Goal: Transaction & Acquisition: Purchase product/service

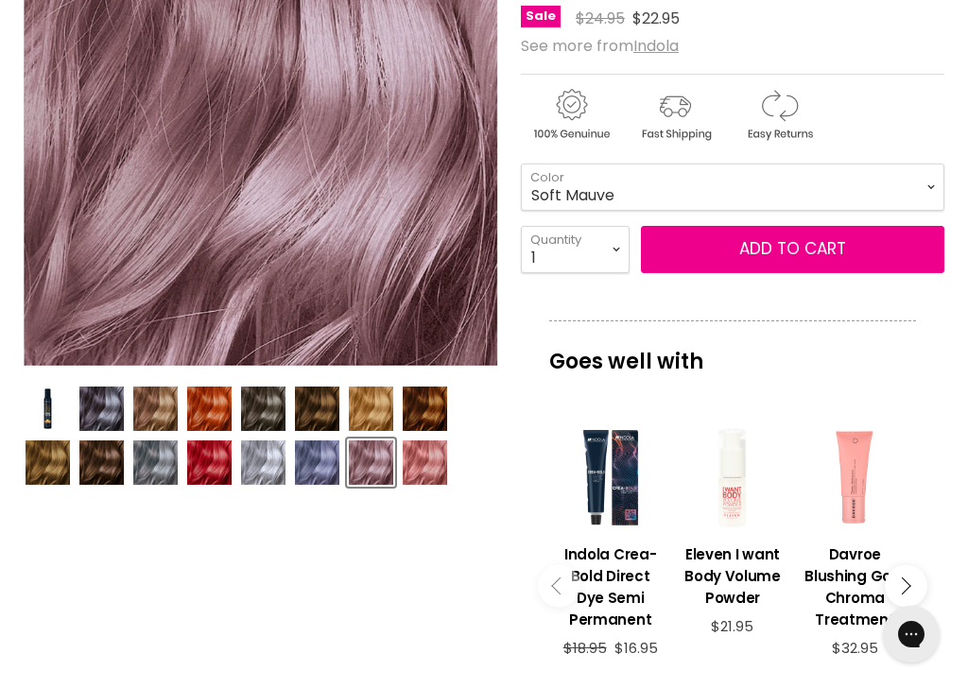
click at [378, 406] on img "Product thumbnails" at bounding box center [371, 408] width 44 height 44
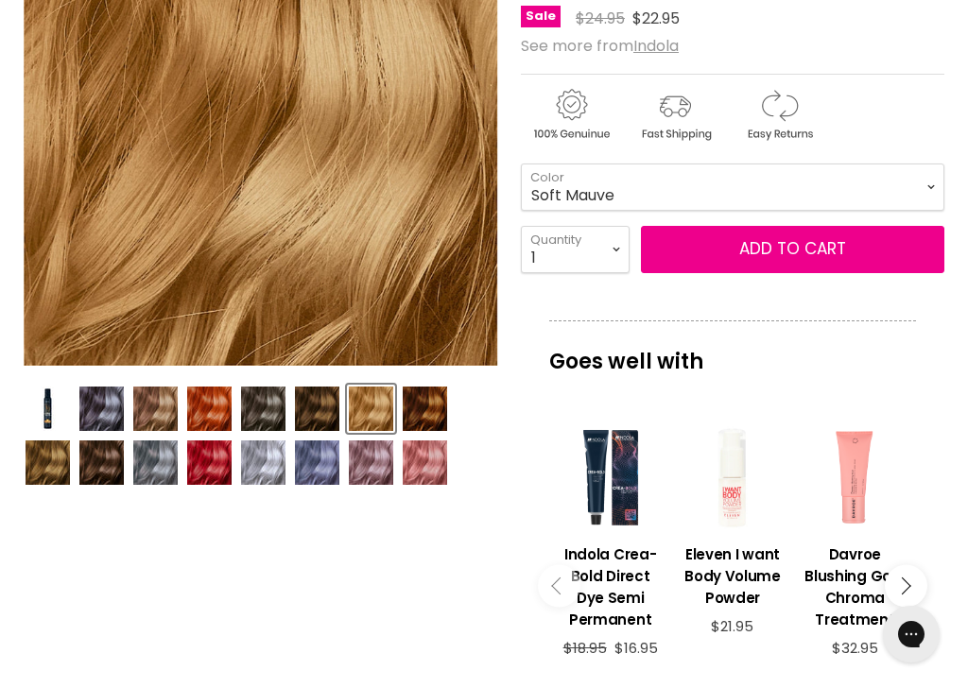
click at [372, 467] on img "Product thumbnails" at bounding box center [371, 462] width 44 height 44
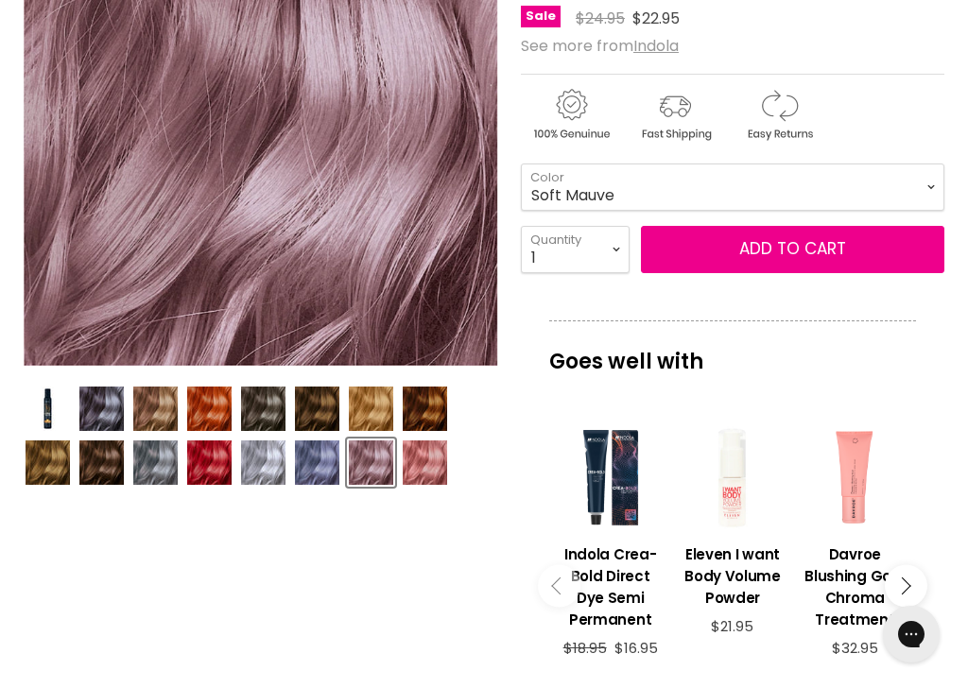
click at [805, 245] on span "Add to cart" at bounding box center [792, 248] width 107 height 23
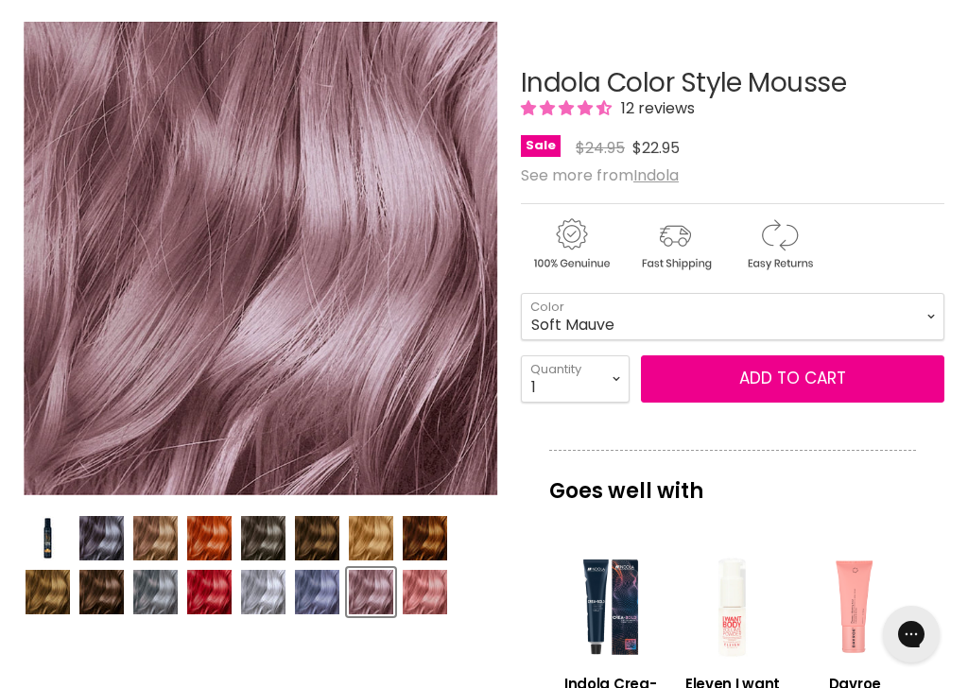
scroll to position [266, 0]
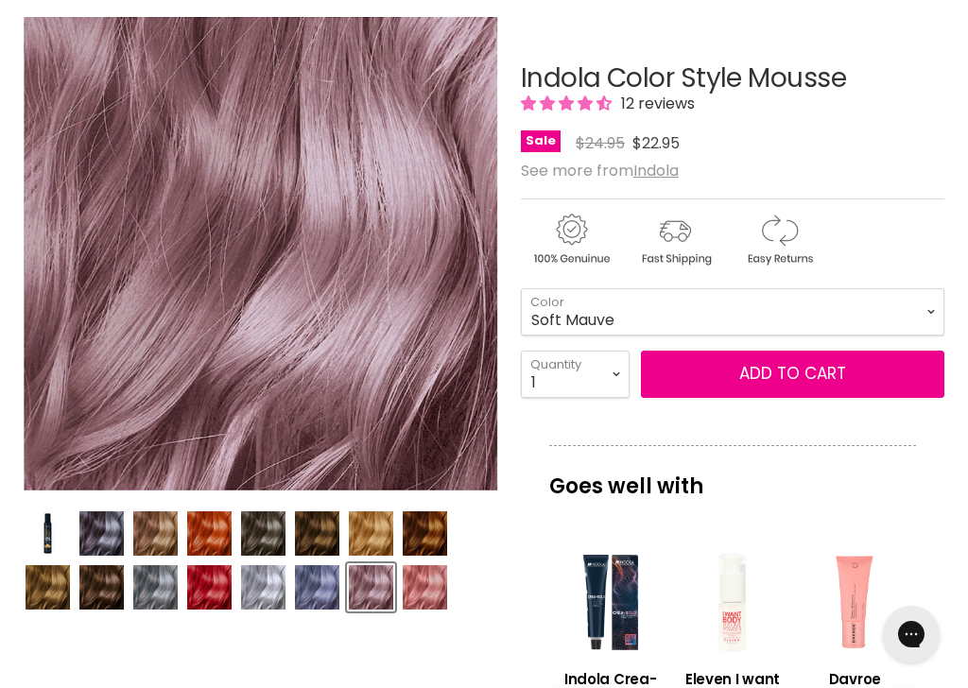
click at [797, 369] on span "Add to cart" at bounding box center [792, 373] width 107 height 23
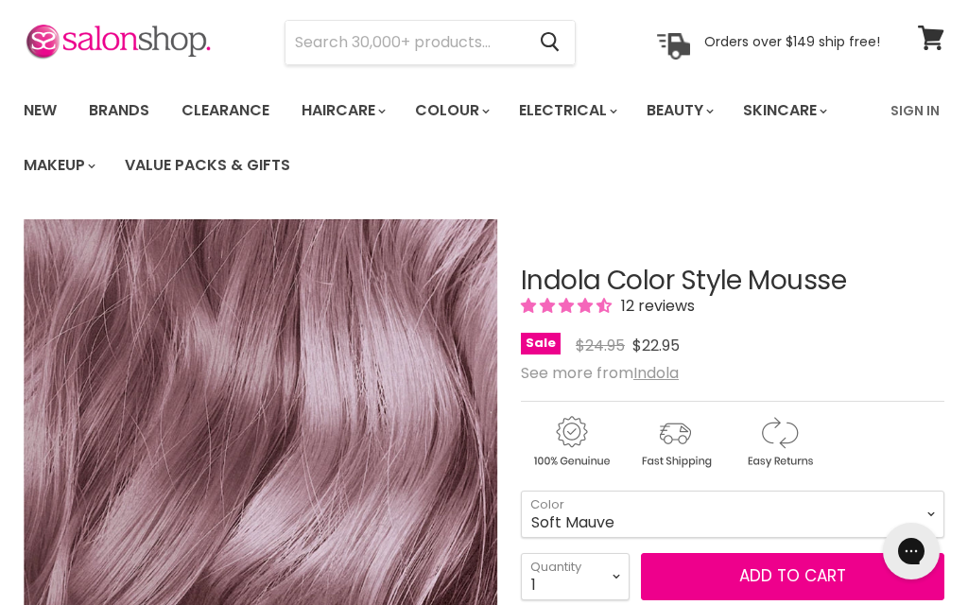
scroll to position [0, 0]
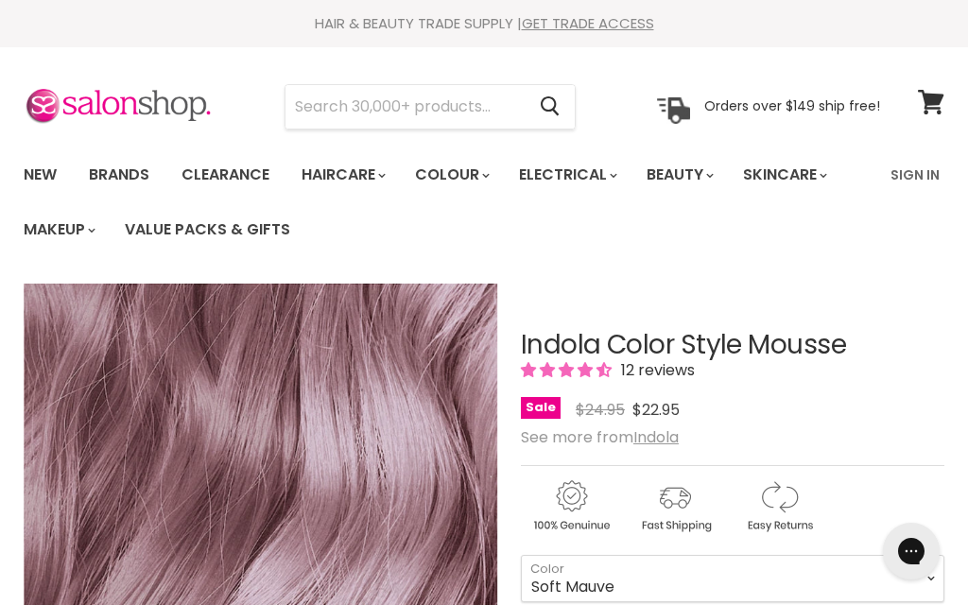
click at [934, 97] on span at bounding box center [943, 90] width 21 height 21
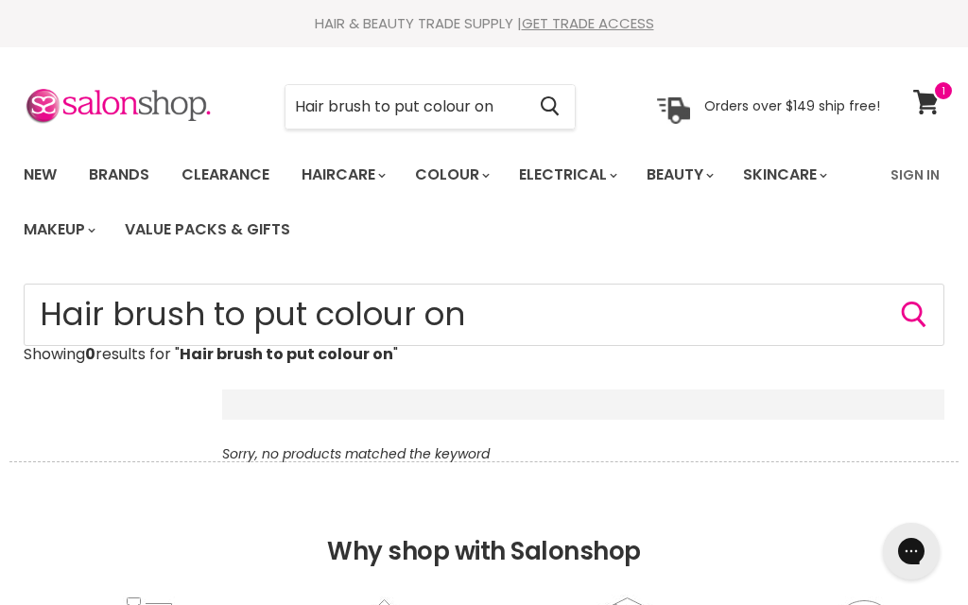
click at [225, 176] on link "Clearance" at bounding box center [225, 175] width 116 height 40
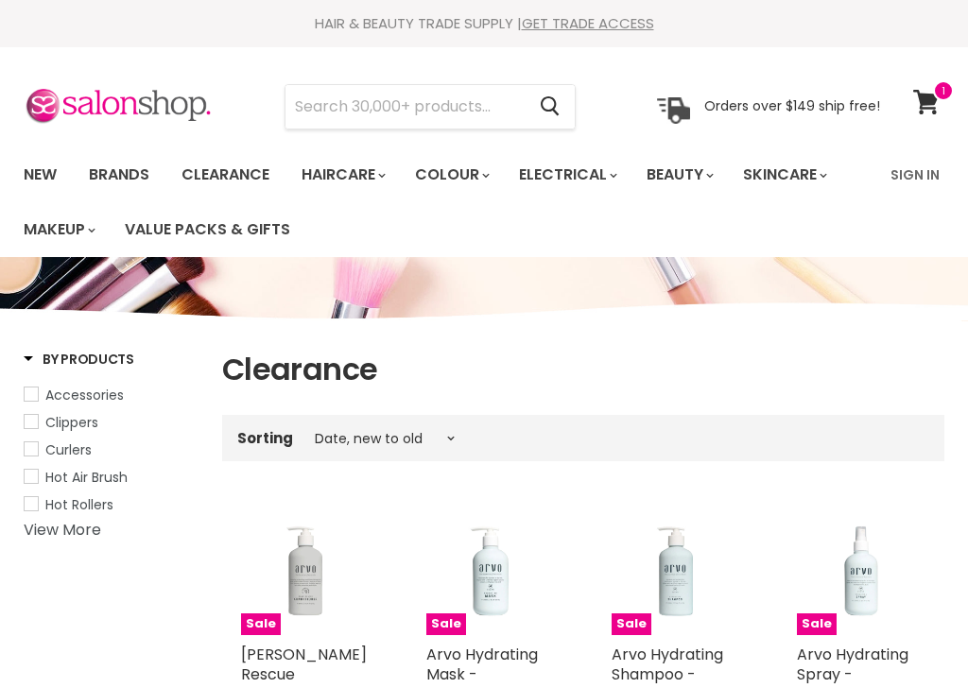
select select "created-descending"
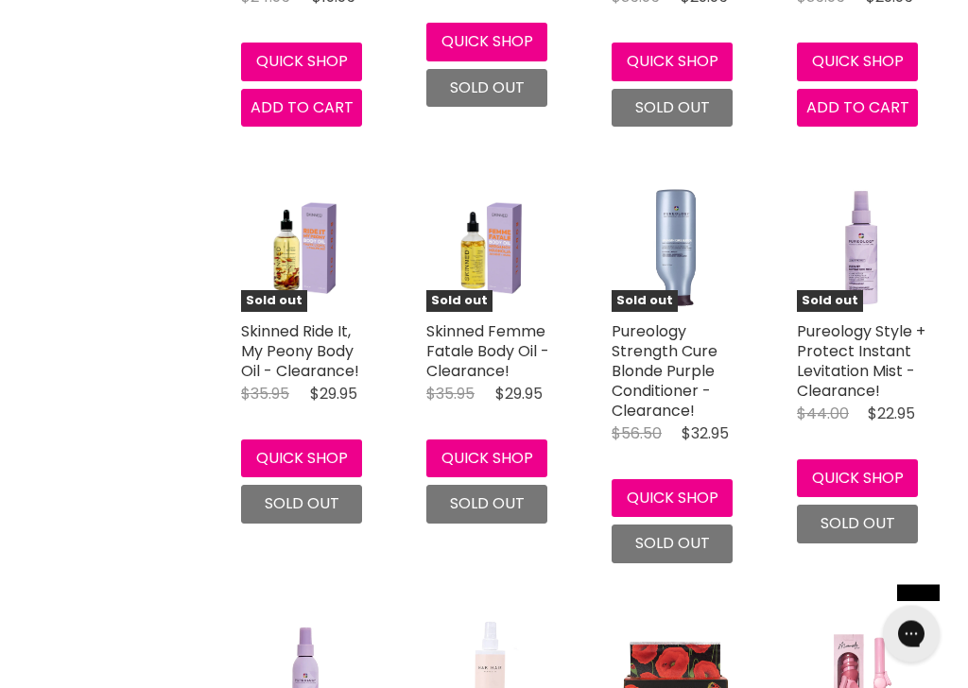
scroll to position [4486, 0]
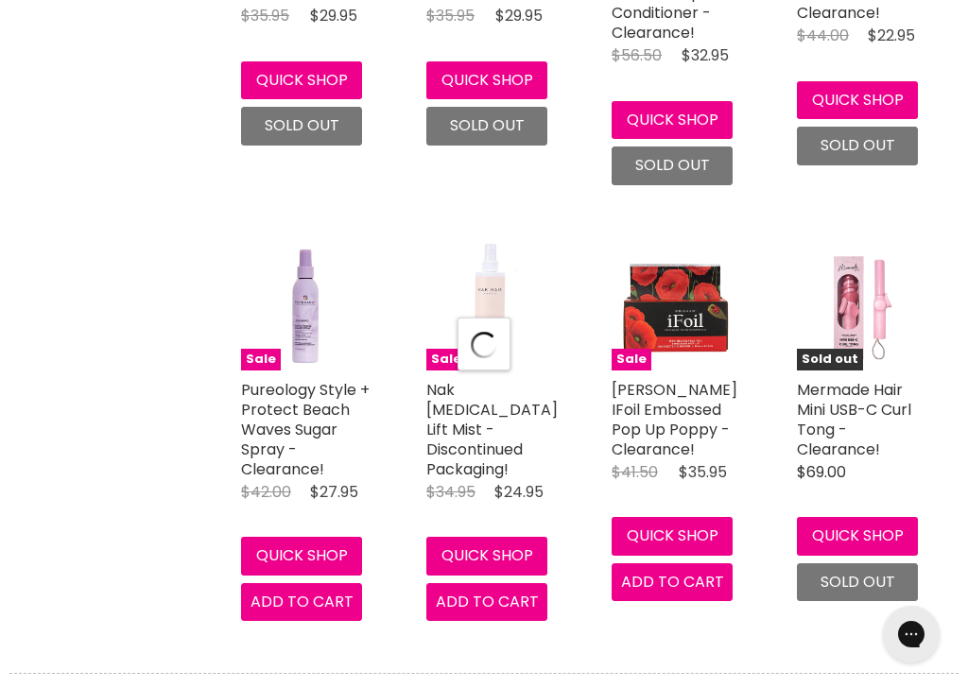
select select "created-descending"
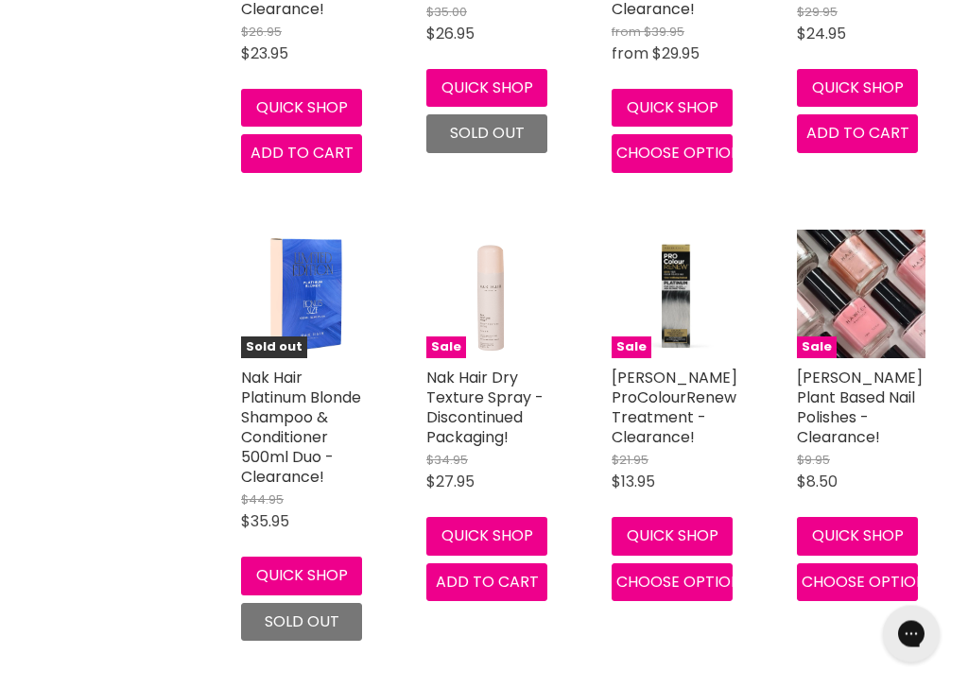
scroll to position [8000, 0]
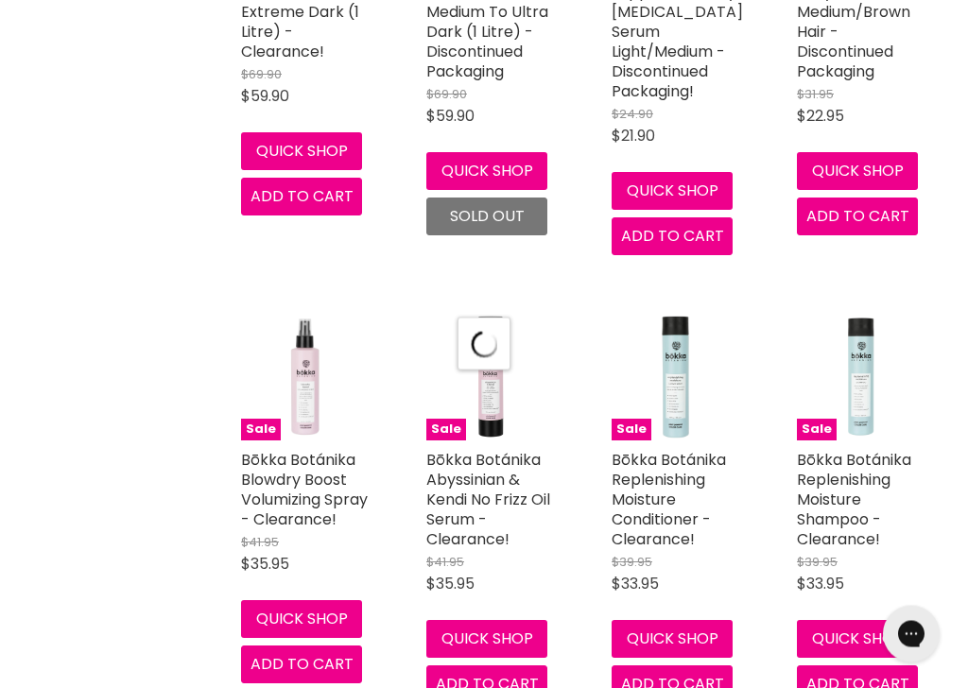
scroll to position [10265, 0]
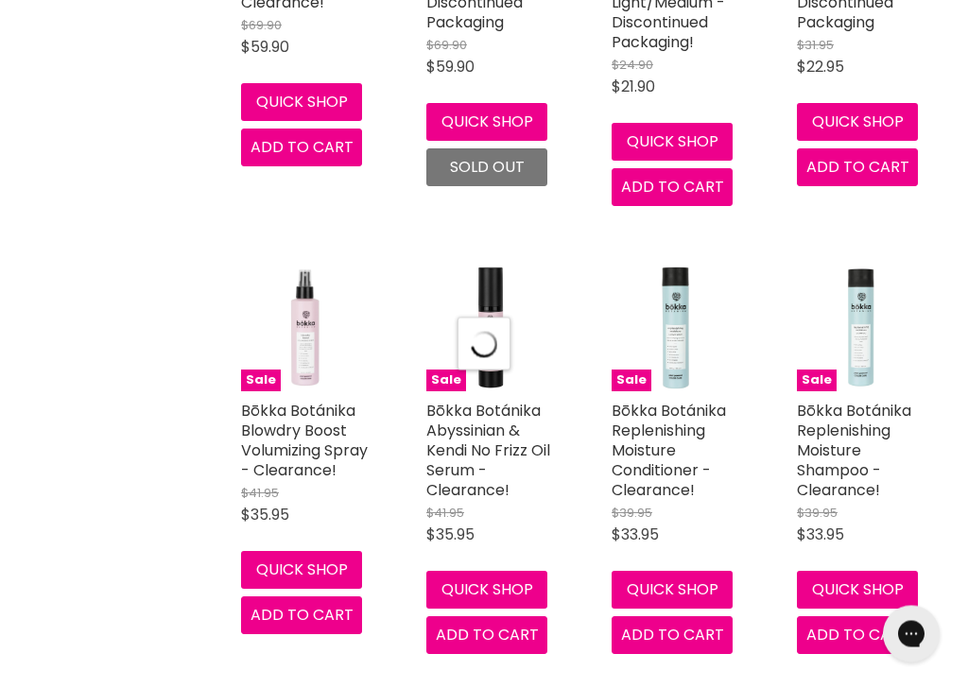
select select "created-descending"
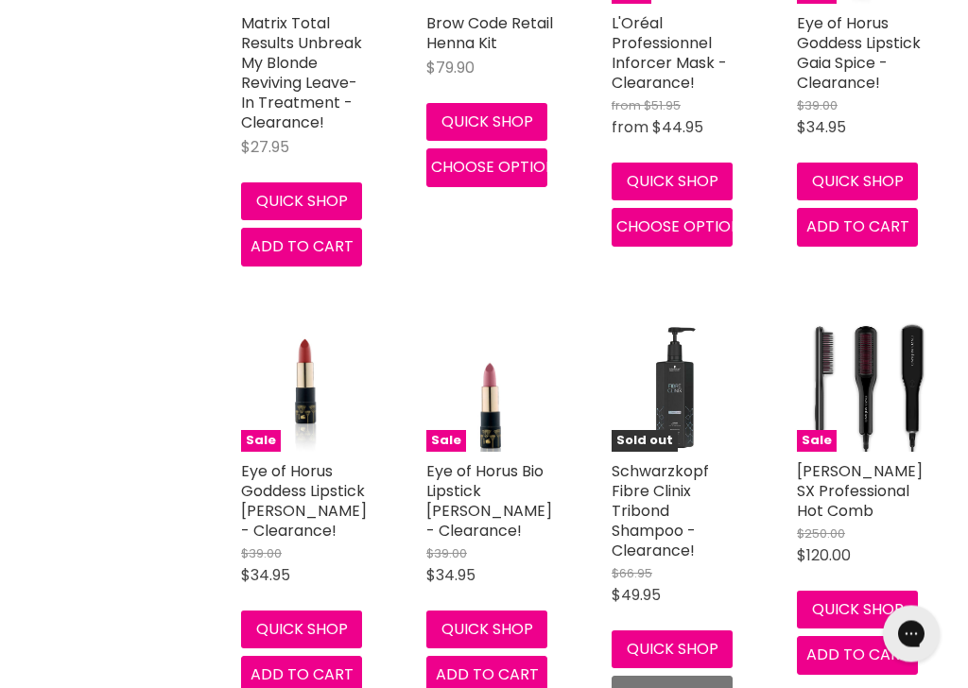
scroll to position [15094, 0]
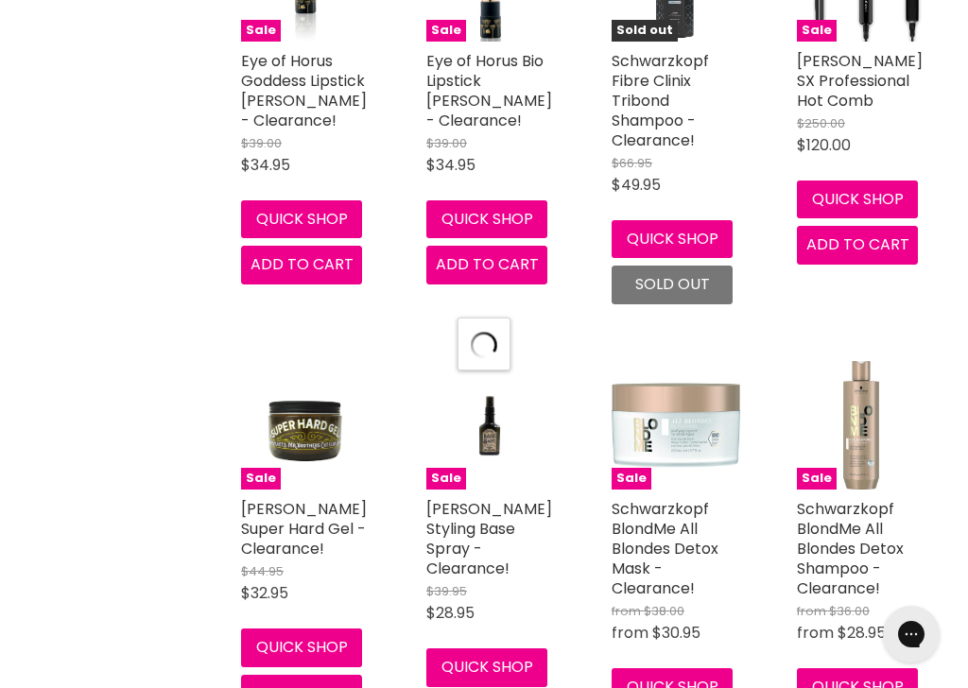
scroll to position [15664, 0]
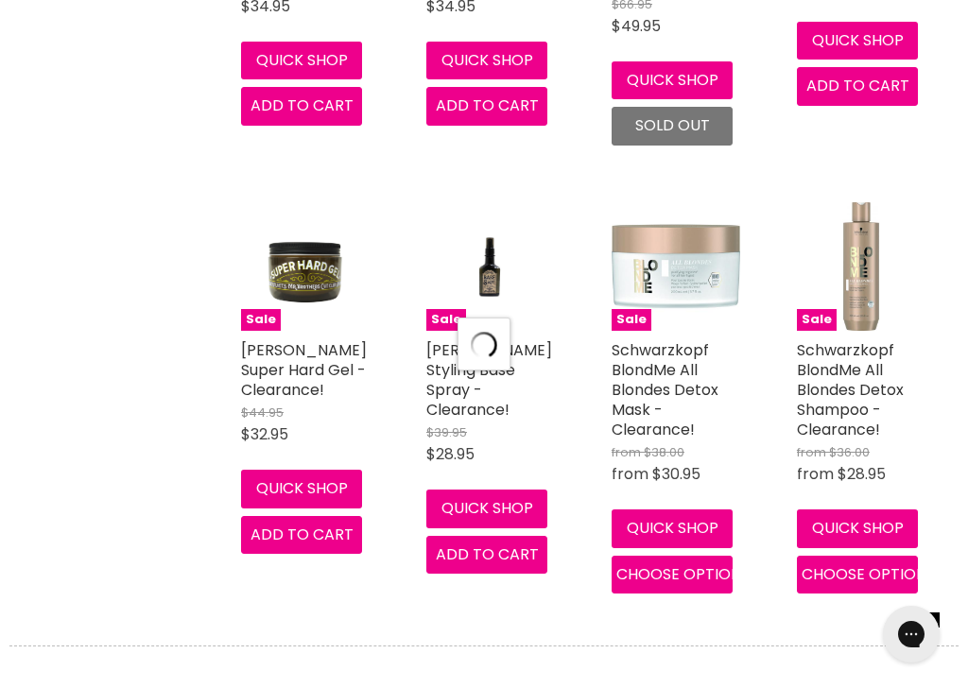
select select "created-descending"
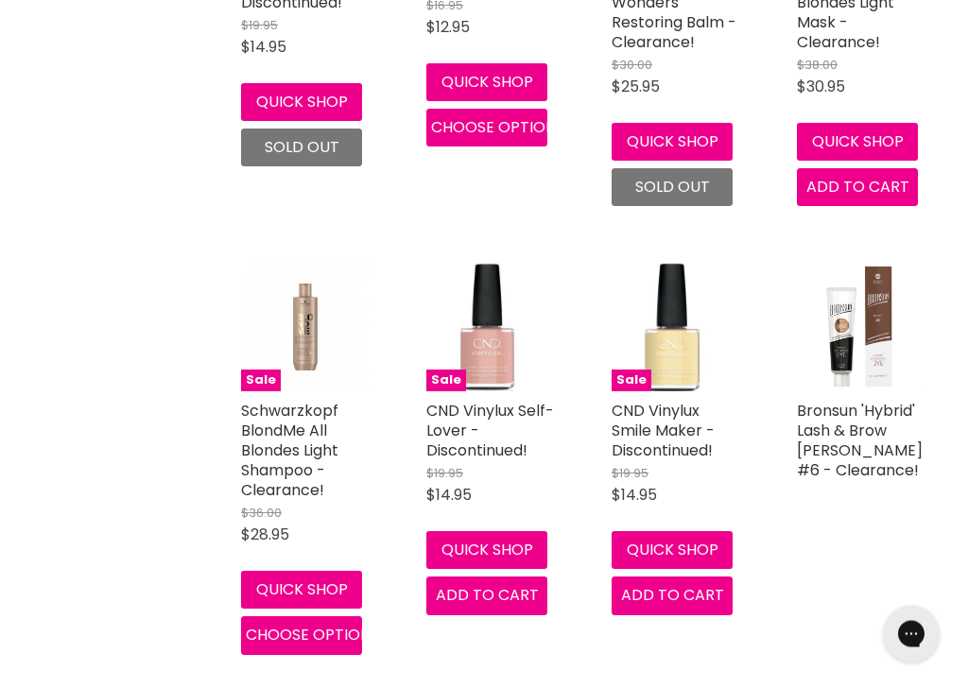
scroll to position [17902, 0]
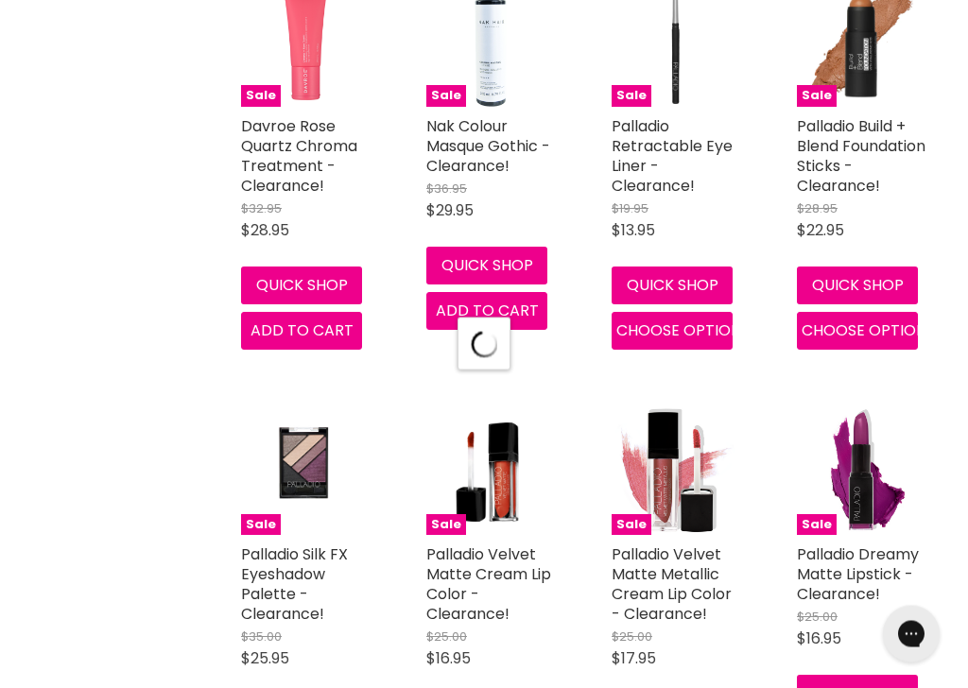
scroll to position [20813, 0]
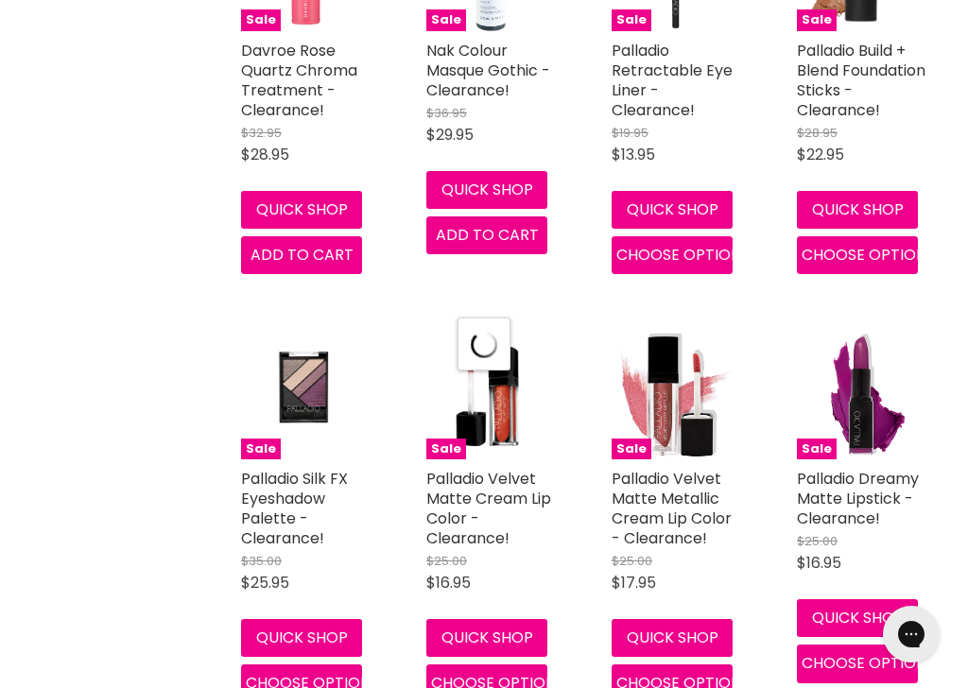
select select "created-descending"
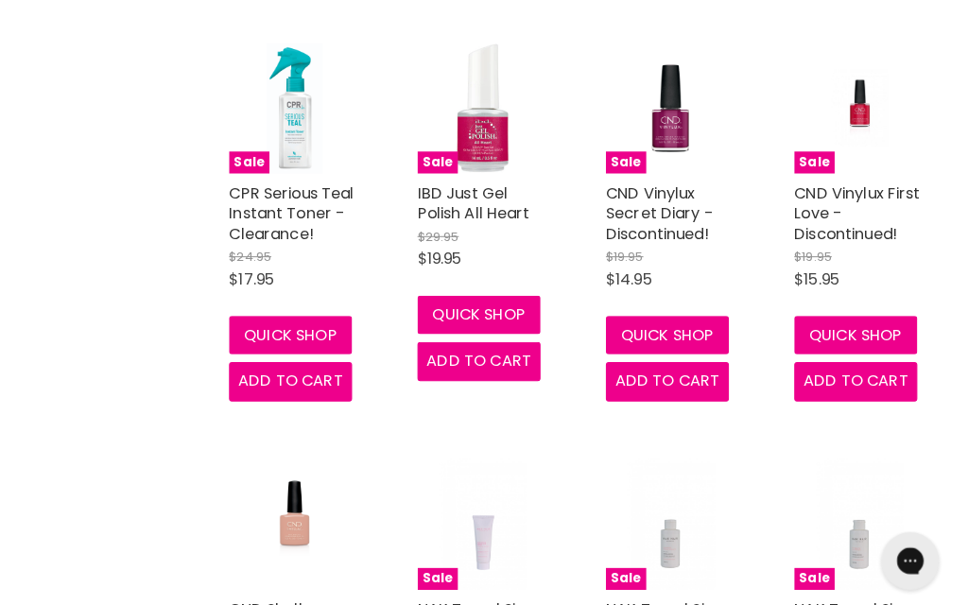
scroll to position [24965, 0]
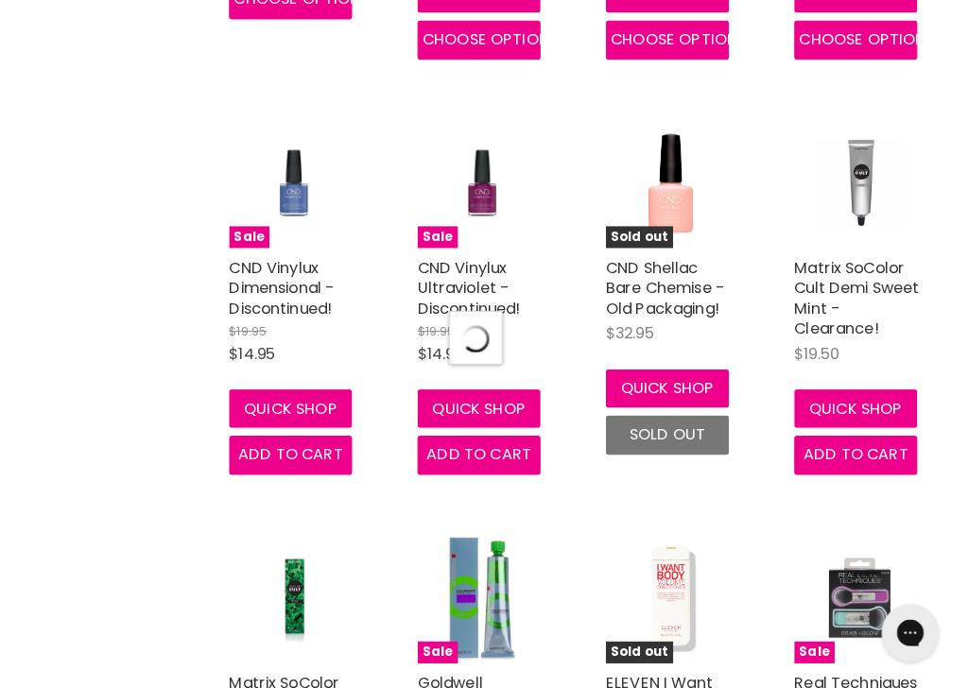
scroll to position [26015, 0]
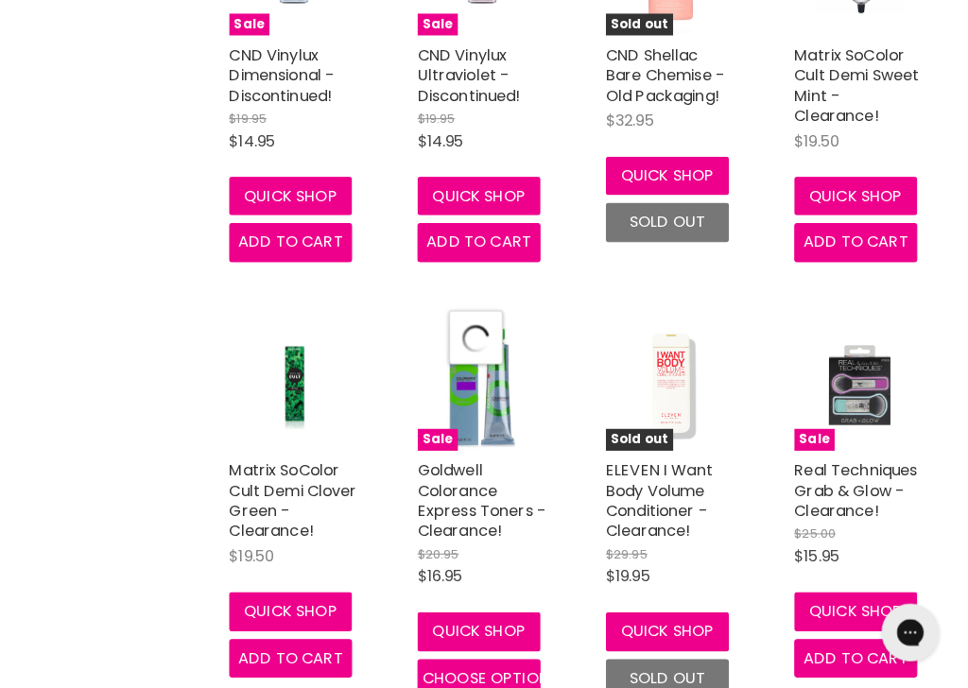
select select "created-descending"
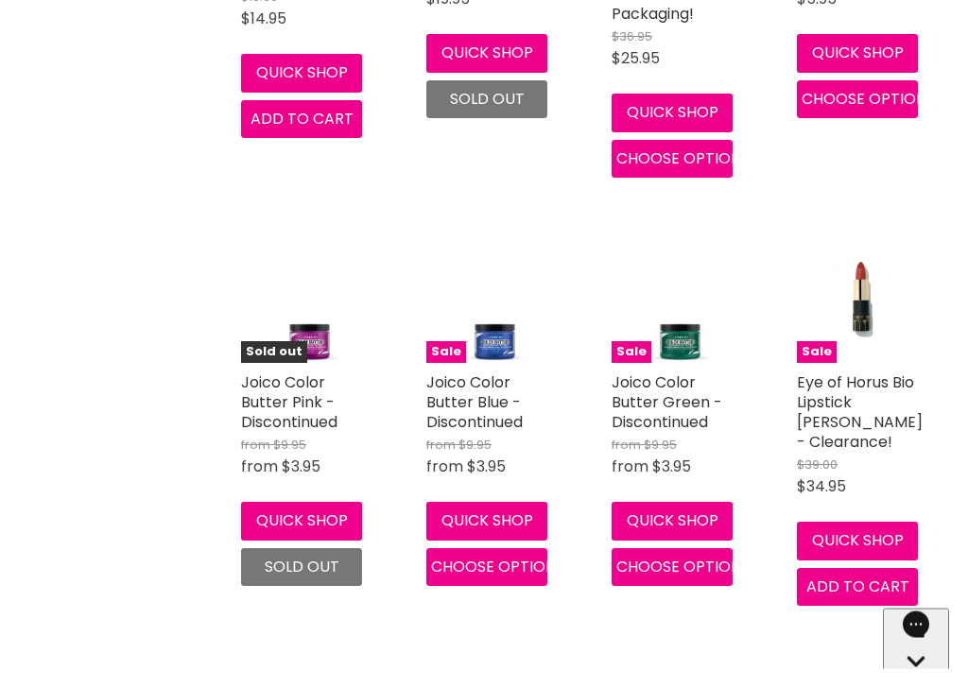
scroll to position [30778, 0]
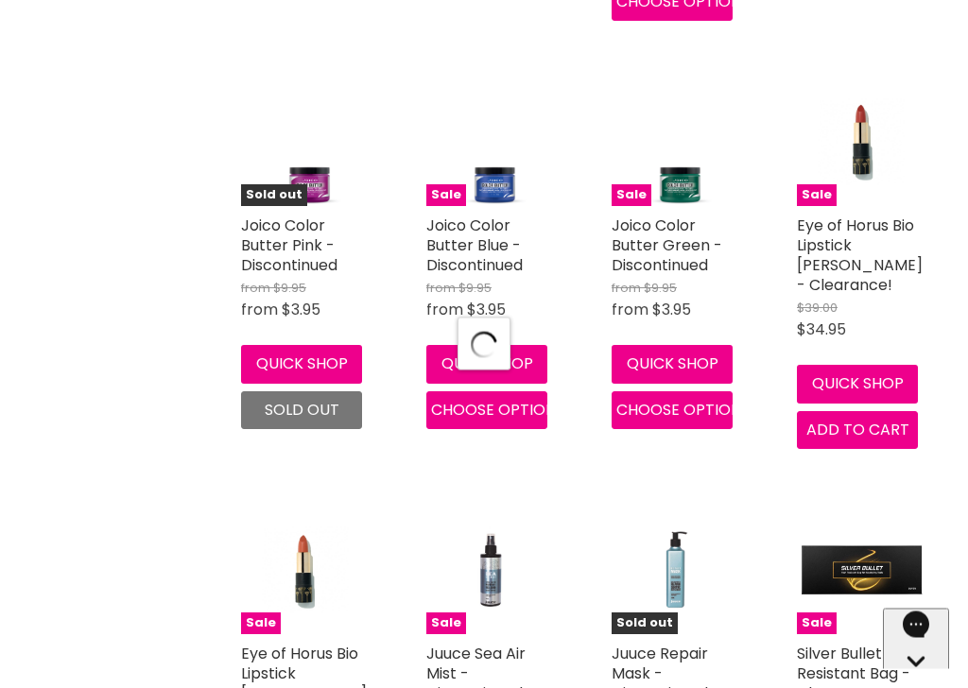
scroll to position [31187, 0]
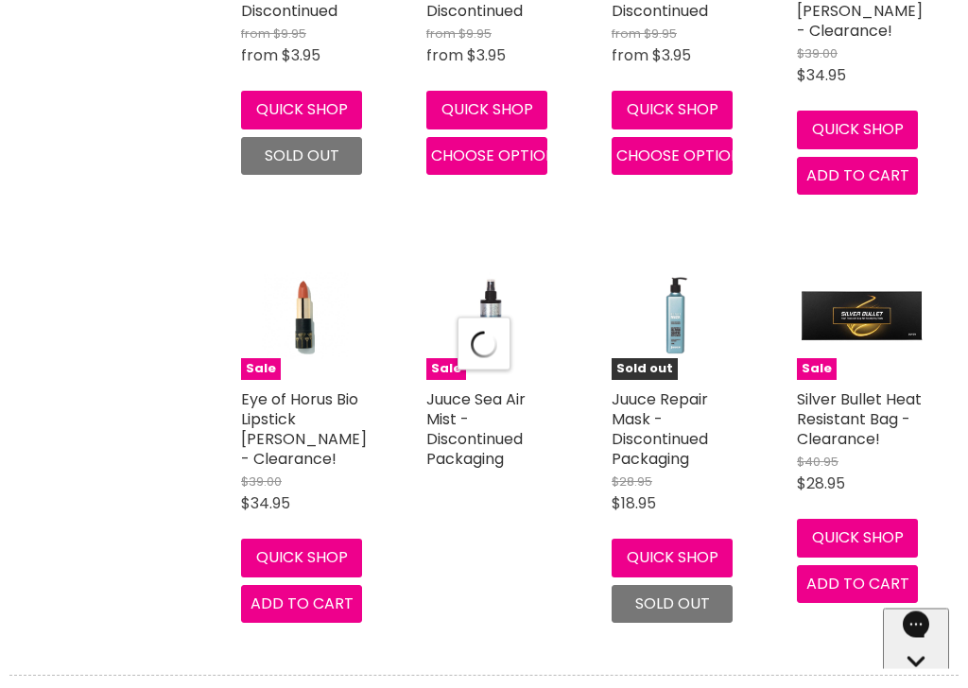
select select "created-descending"
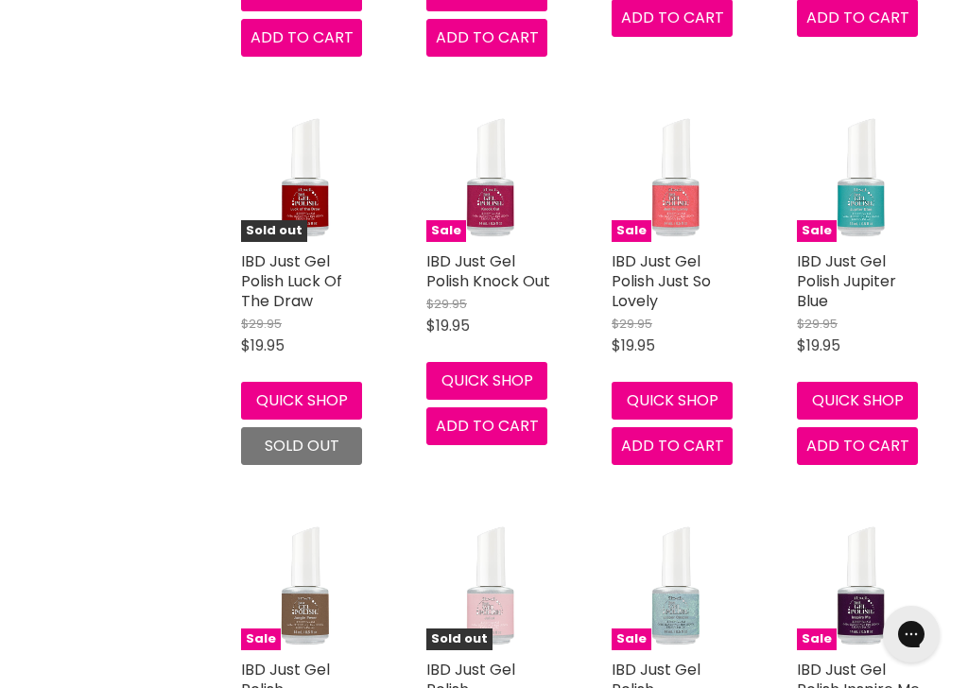
scroll to position [35810, 0]
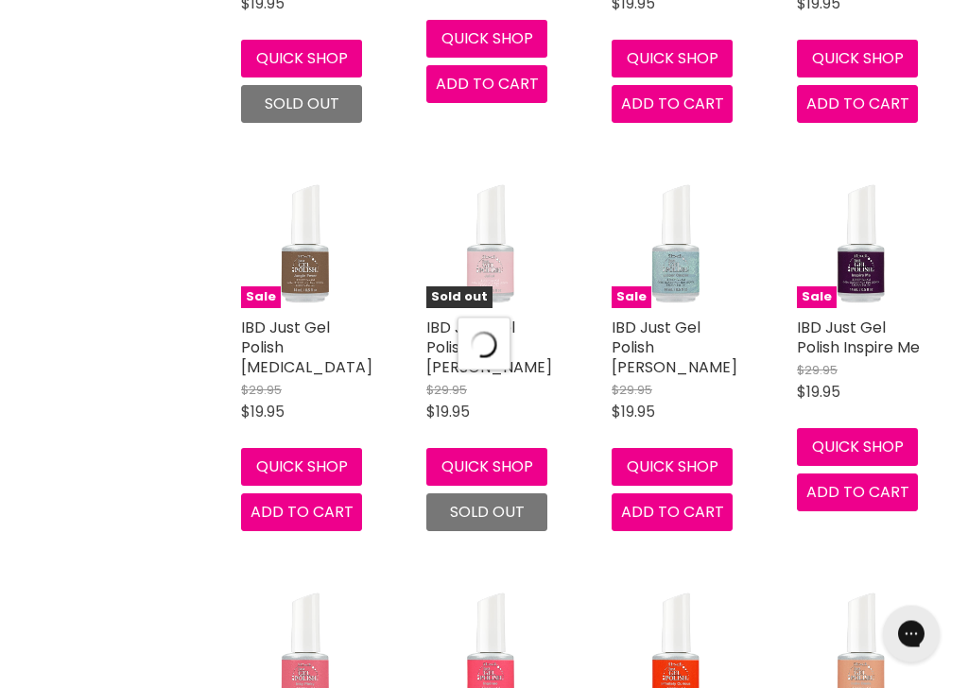
select select "created-descending"
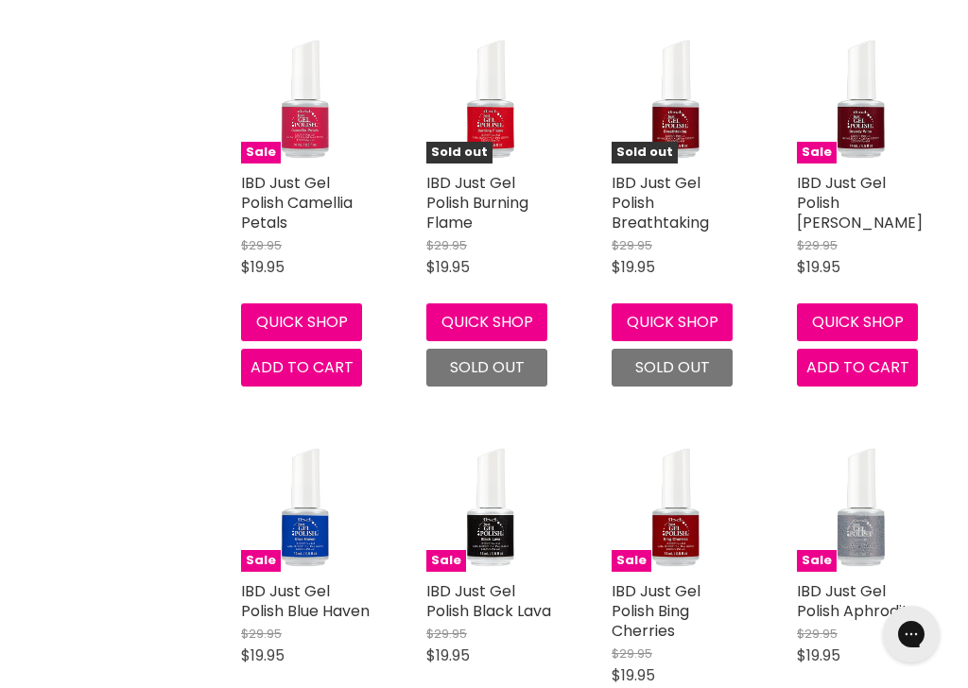
scroll to position [39735, 0]
